Goal: Transaction & Acquisition: Purchase product/service

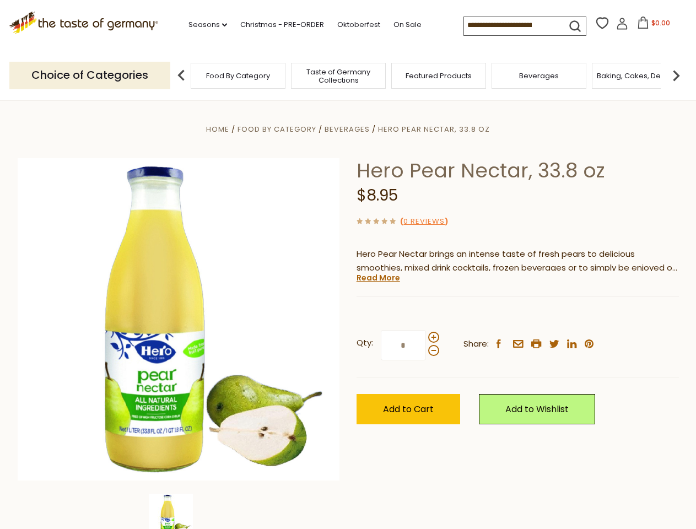
click at [348, 264] on div "Home Food By Category [GEOGRAPHIC_DATA] Hero Pear Nectar, 33.8 oz Hero Pear Nec…" at bounding box center [347, 334] width 677 height 424
click at [203, 25] on link "Seasons dropdown_arrow" at bounding box center [207, 25] width 39 height 12
click at [511, 25] on input at bounding box center [510, 24] width 93 height 15
click at [651, 26] on span "$0.00" at bounding box center [660, 22] width 19 height 9
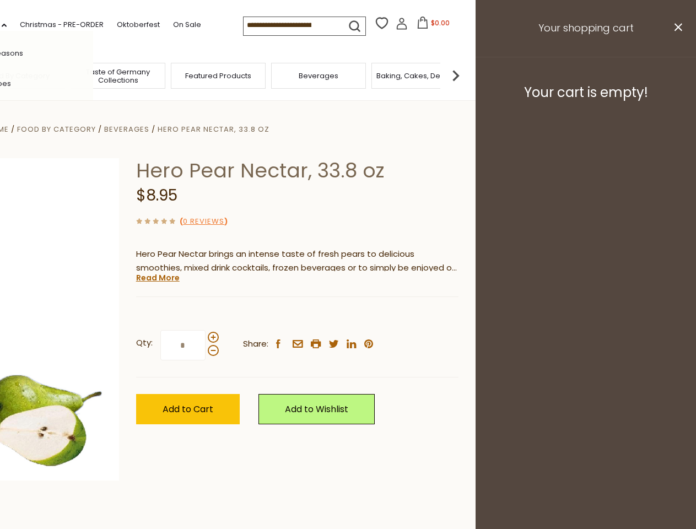
click at [93, 75] on div "All Seasons Recipes Game Day [DATE] [DATE] [DATE][PERSON_NAME] [DATE] Springfes…" at bounding box center [30, 264] width 125 height 467
click at [676, 75] on footer "Your cart is empty!" at bounding box center [585, 92] width 220 height 71
click at [348, 315] on div "Qty: * Share: facebook email printer twitter linkedin pinterest" at bounding box center [297, 345] width 322 height 64
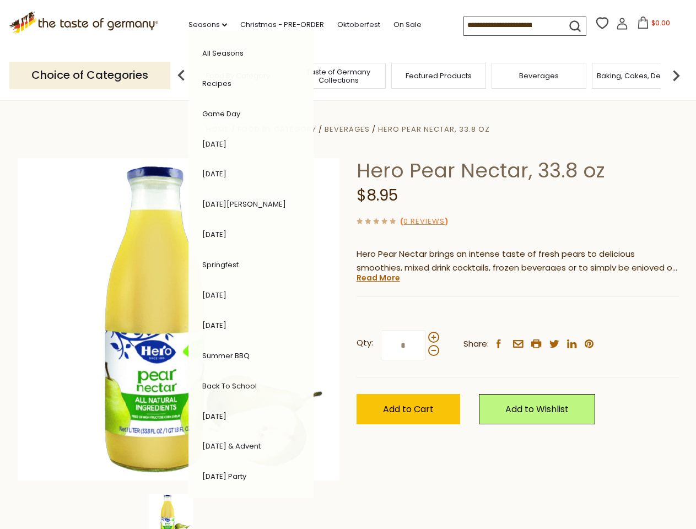
click at [178, 511] on div "Home Food By Category [GEOGRAPHIC_DATA] Hero Pear Nectar, 33.8 oz Hero Pear Nec…" at bounding box center [347, 334] width 677 height 424
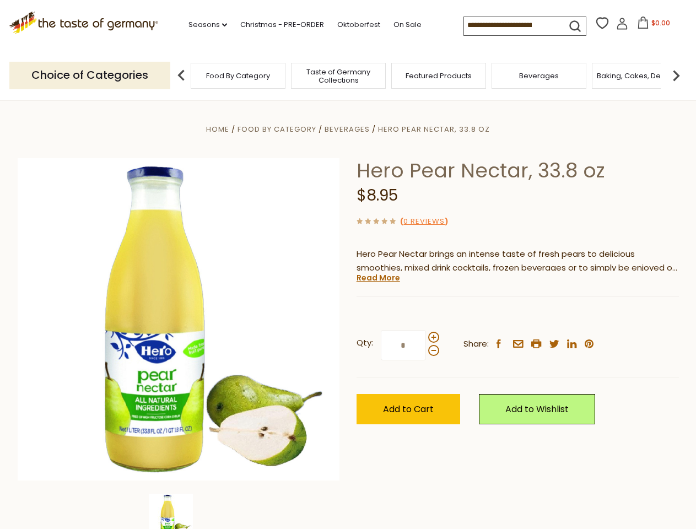
click at [178, 511] on img at bounding box center [171, 516] width 44 height 44
click at [377, 278] on link "Read More" at bounding box center [378, 277] width 44 height 11
